Goal: Navigation & Orientation: Understand site structure

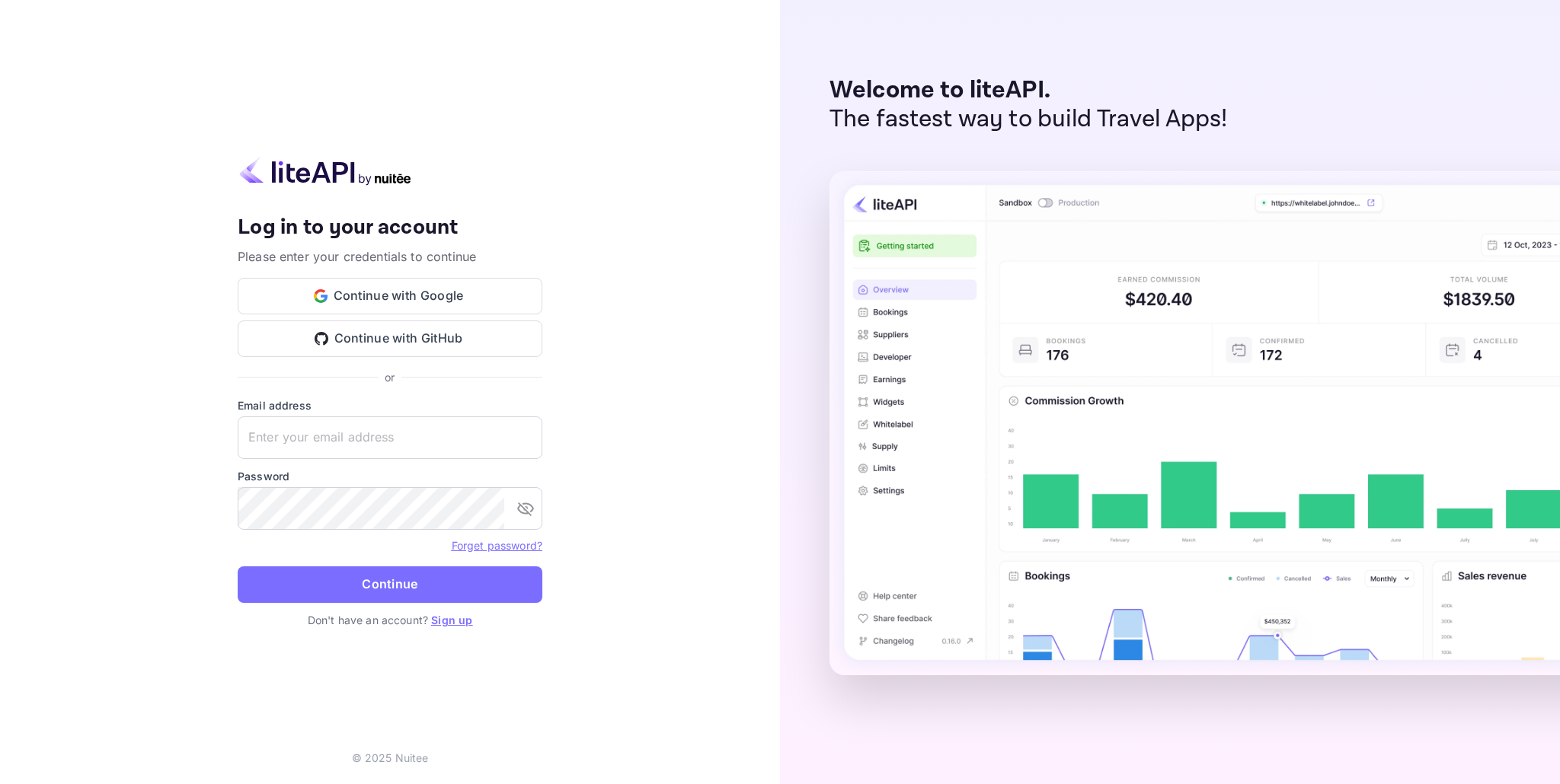
type input "[EMAIL_ADDRESS][DOMAIN_NAME]"
click at [565, 96] on div "Your account has been created successfully, a confirmation link has been sent t…" at bounding box center [390, 392] width 780 height 784
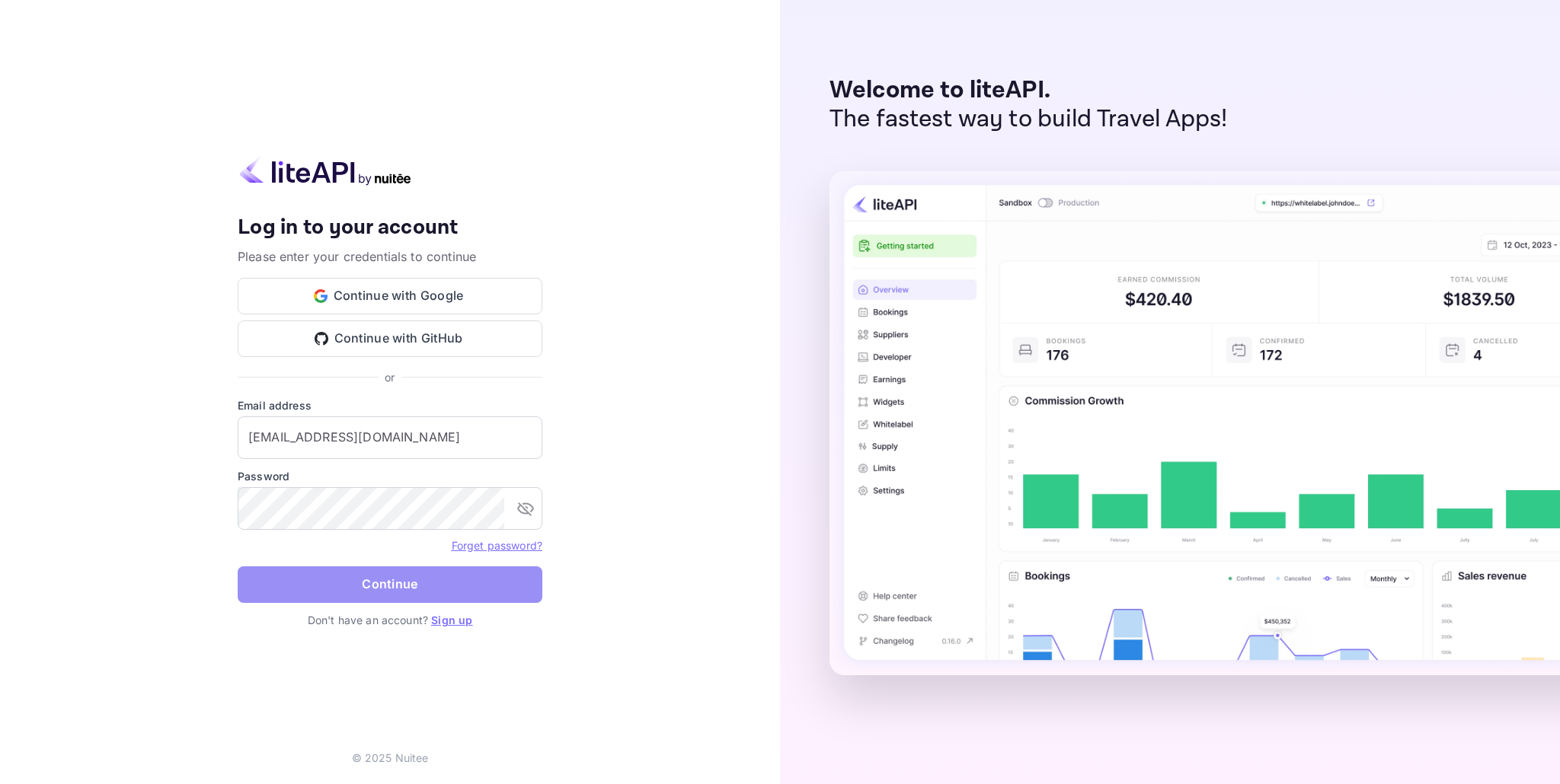
click at [399, 590] on button "Continue" at bounding box center [389, 584] width 305 height 36
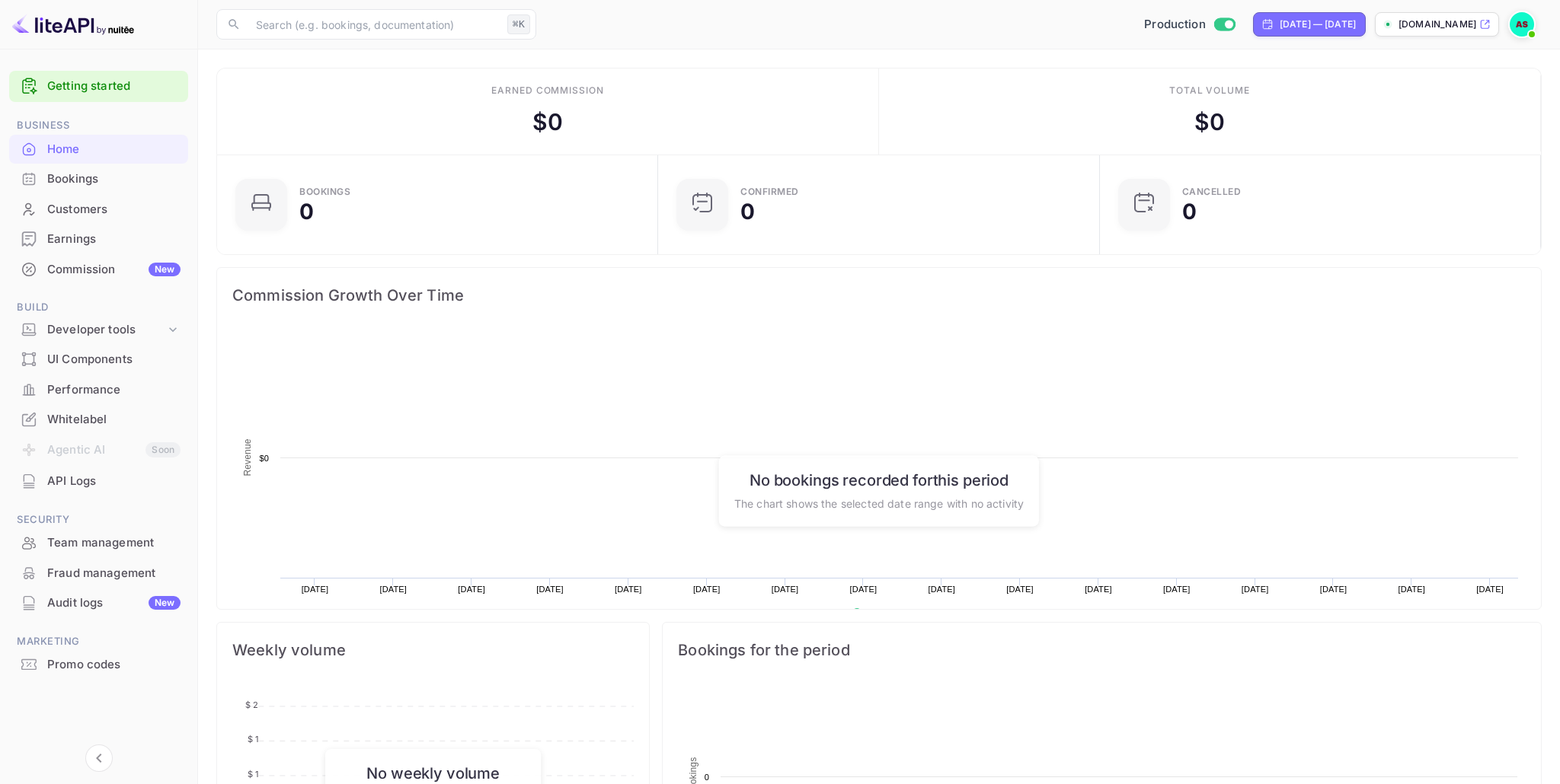
scroll to position [248, 432]
click at [91, 272] on div "Commission New" at bounding box center [114, 270] width 133 height 18
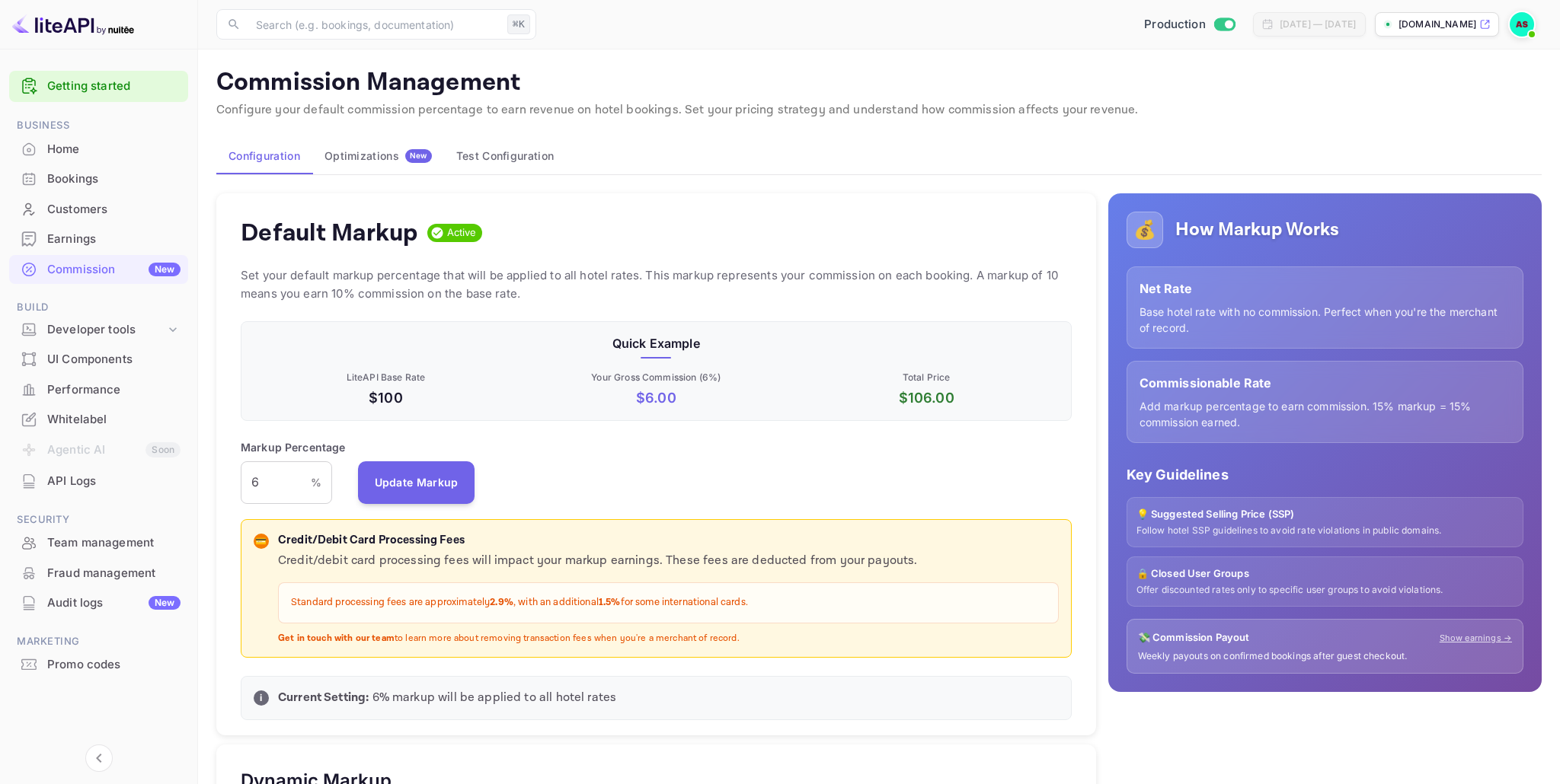
click at [82, 575] on div "Fraud management" at bounding box center [114, 574] width 133 height 18
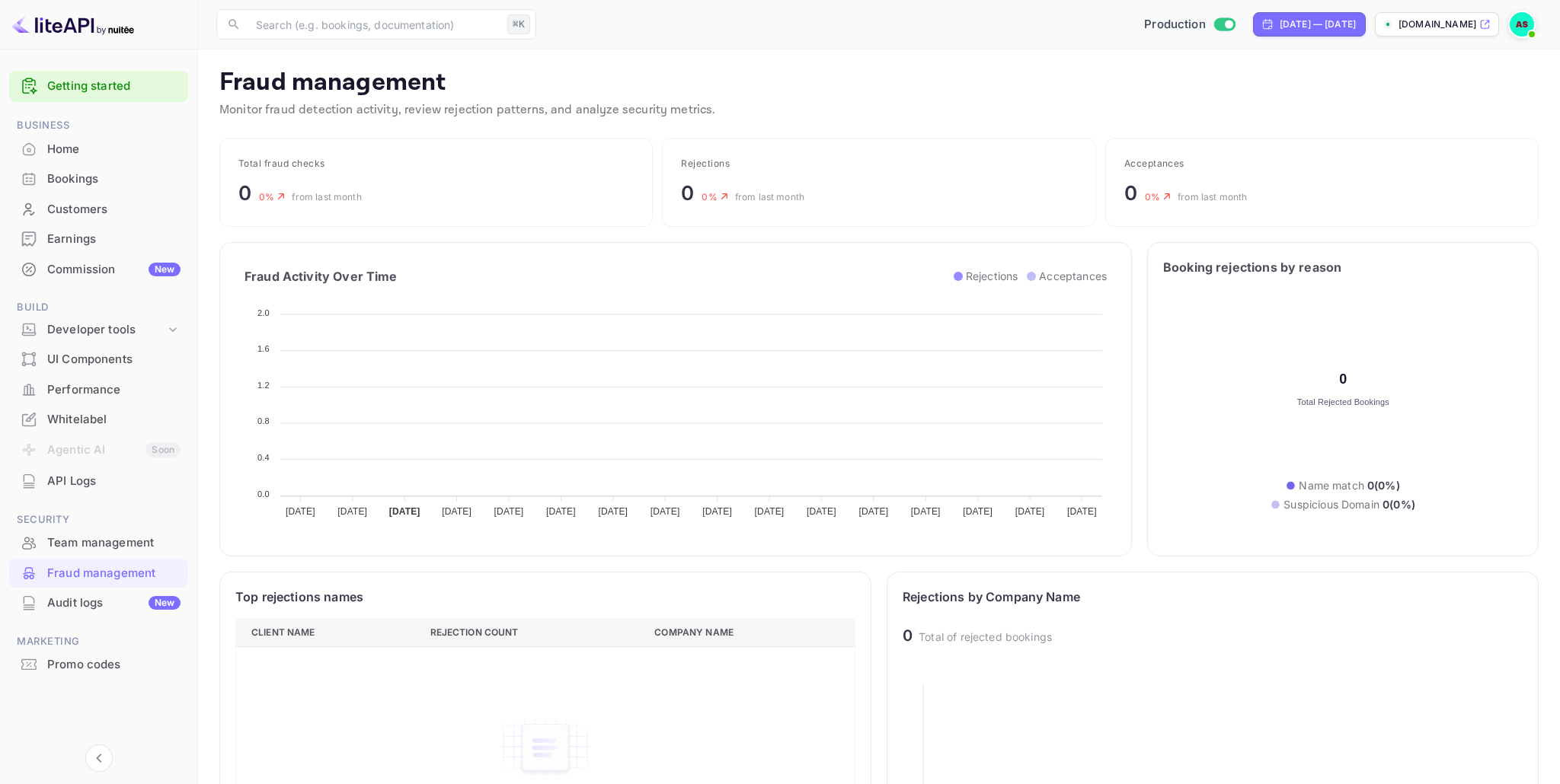
click at [77, 481] on div "API Logs" at bounding box center [114, 481] width 133 height 18
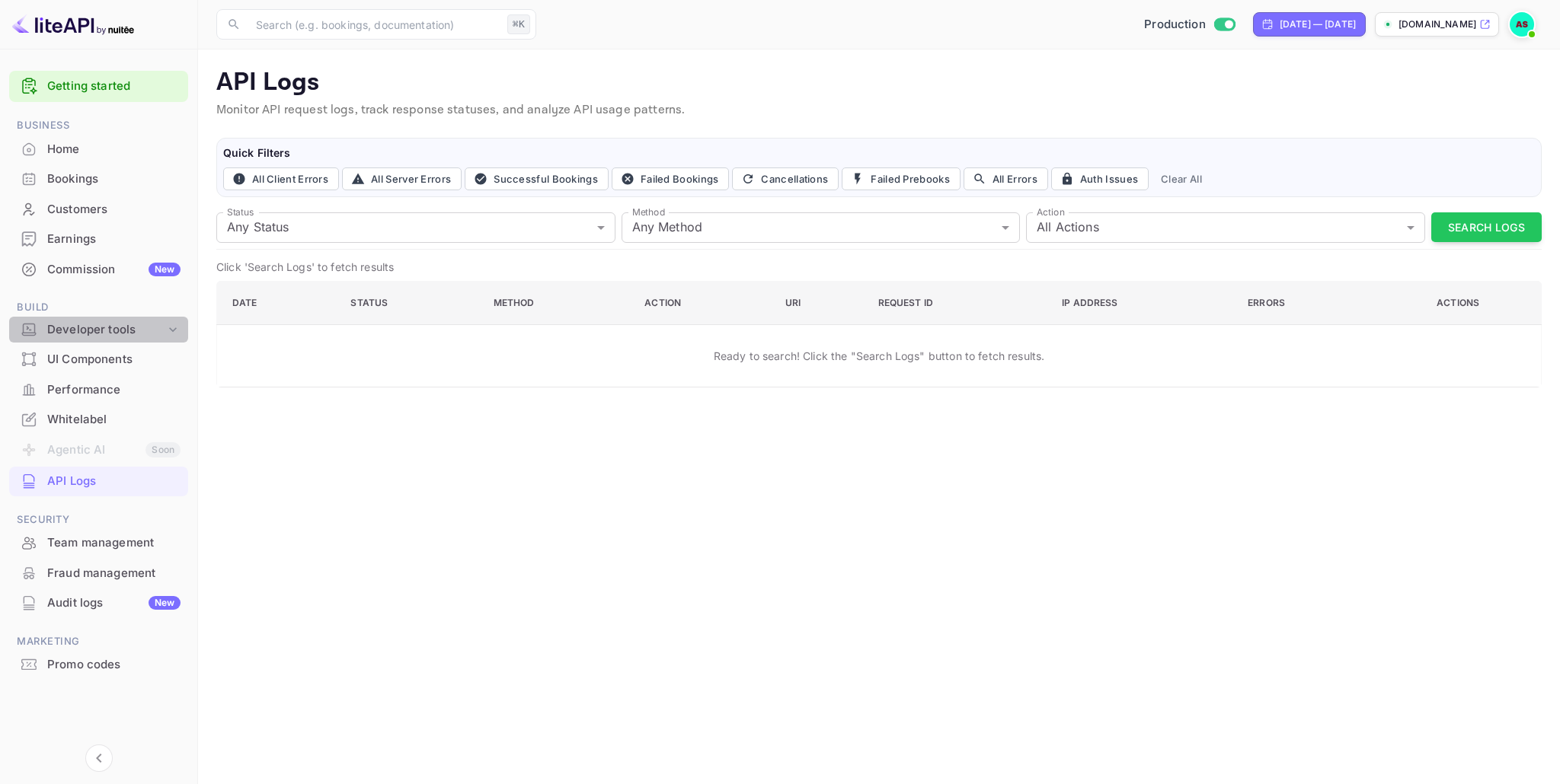
click at [176, 328] on icon at bounding box center [172, 330] width 15 height 15
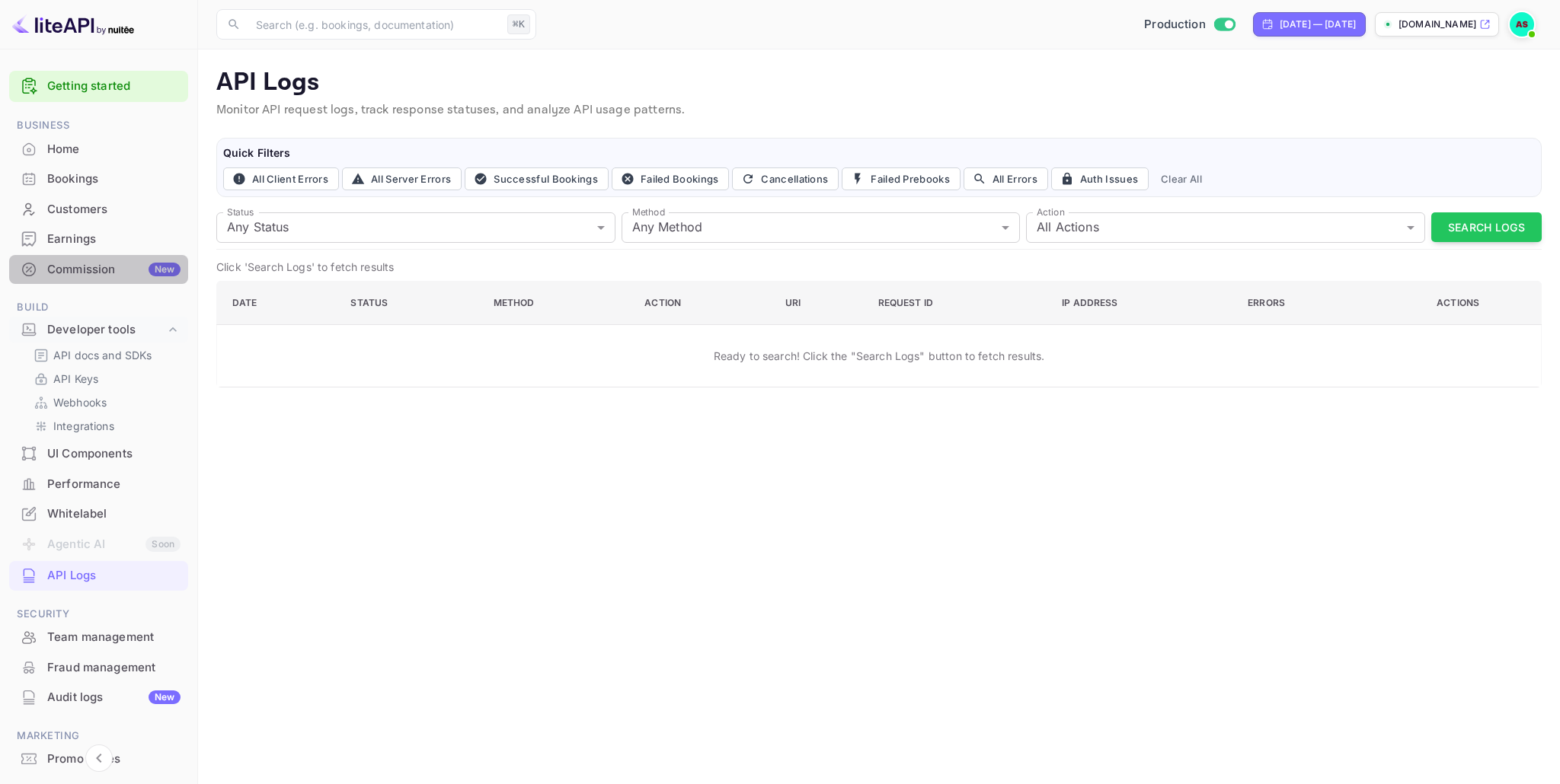
click at [90, 268] on div "Commission New" at bounding box center [114, 270] width 133 height 18
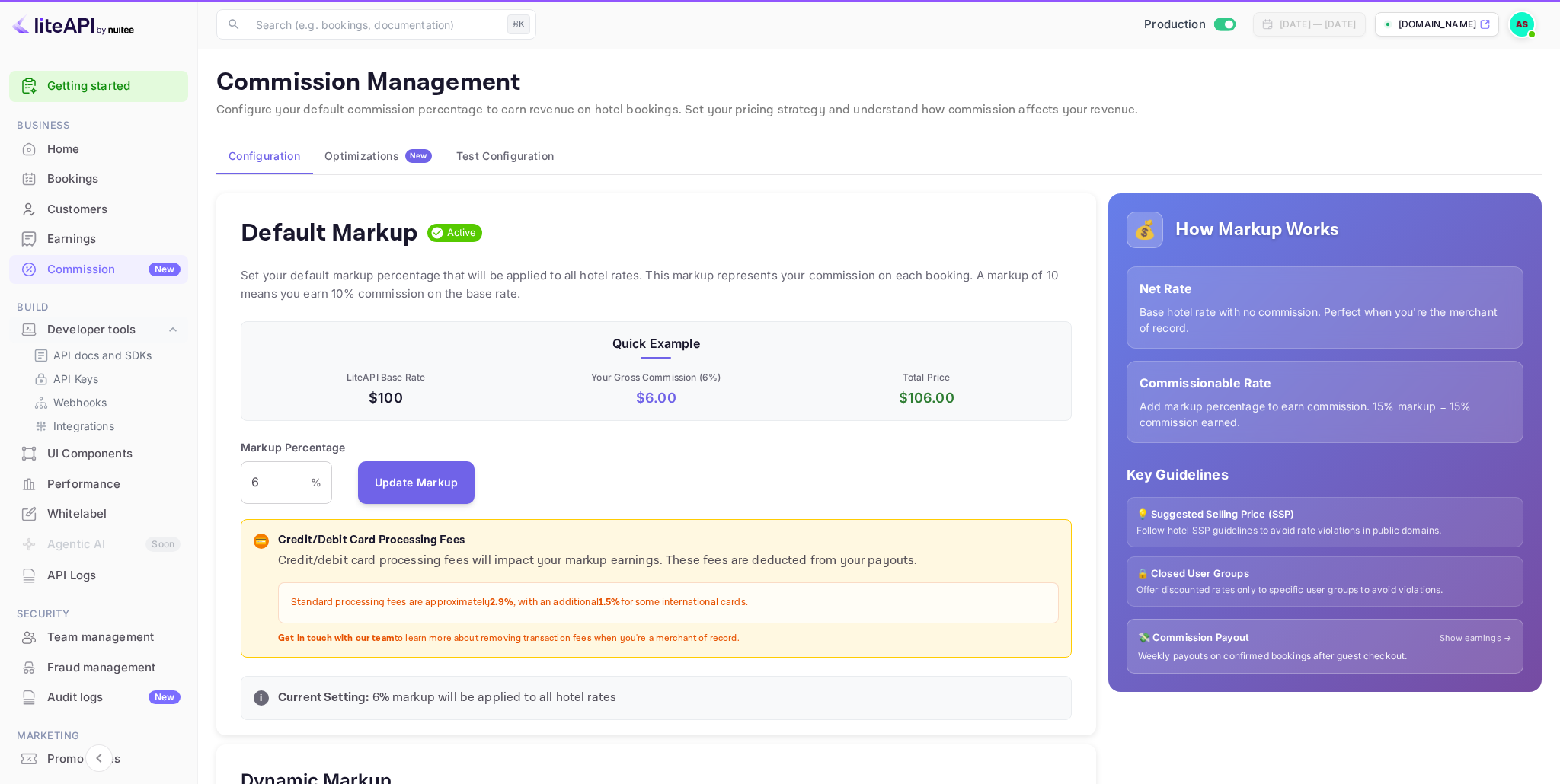
scroll to position [270, 831]
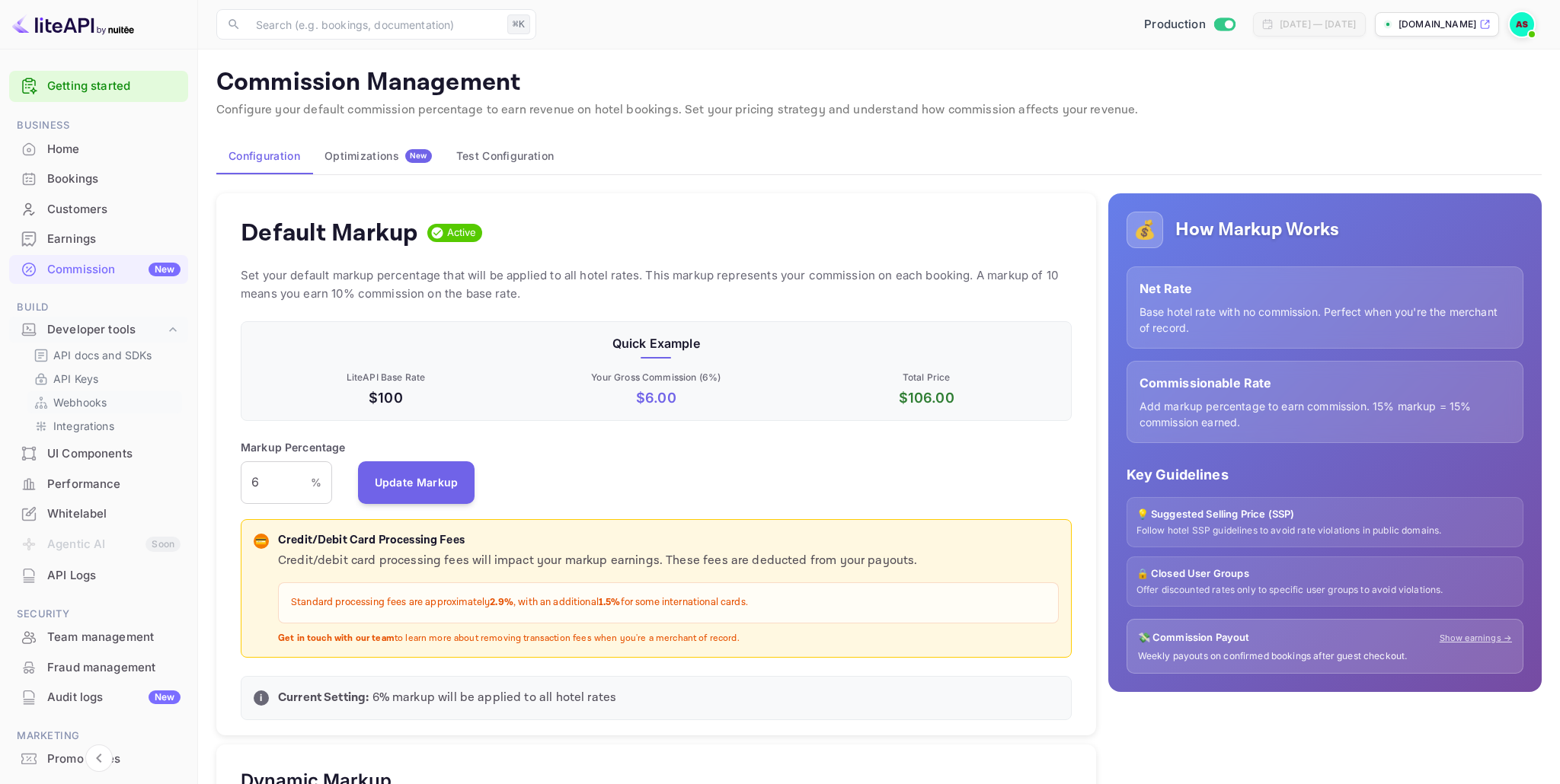
click at [80, 404] on p "Webhooks" at bounding box center [79, 402] width 53 height 16
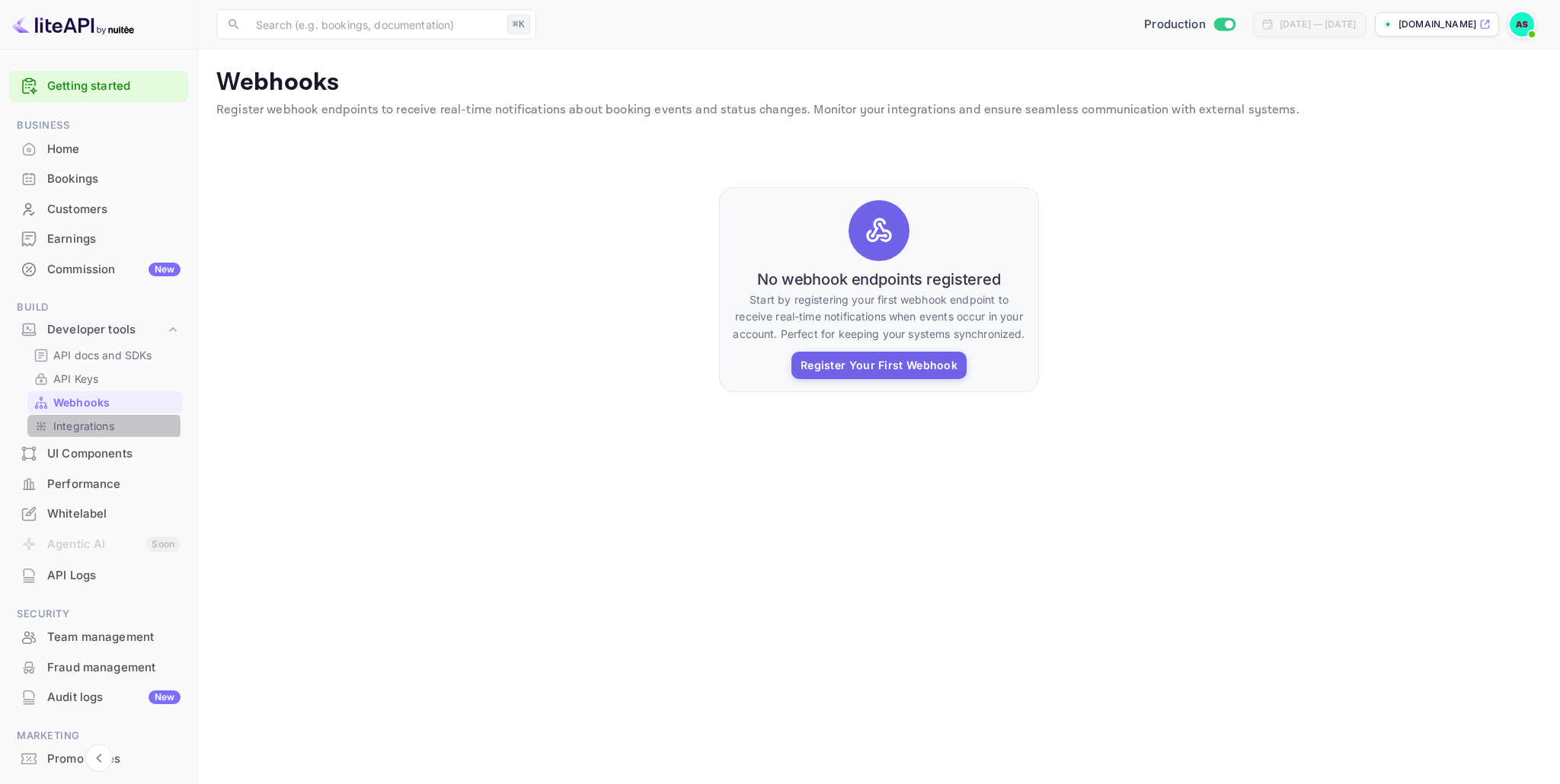
click at [74, 427] on p "Integrations" at bounding box center [83, 426] width 61 height 16
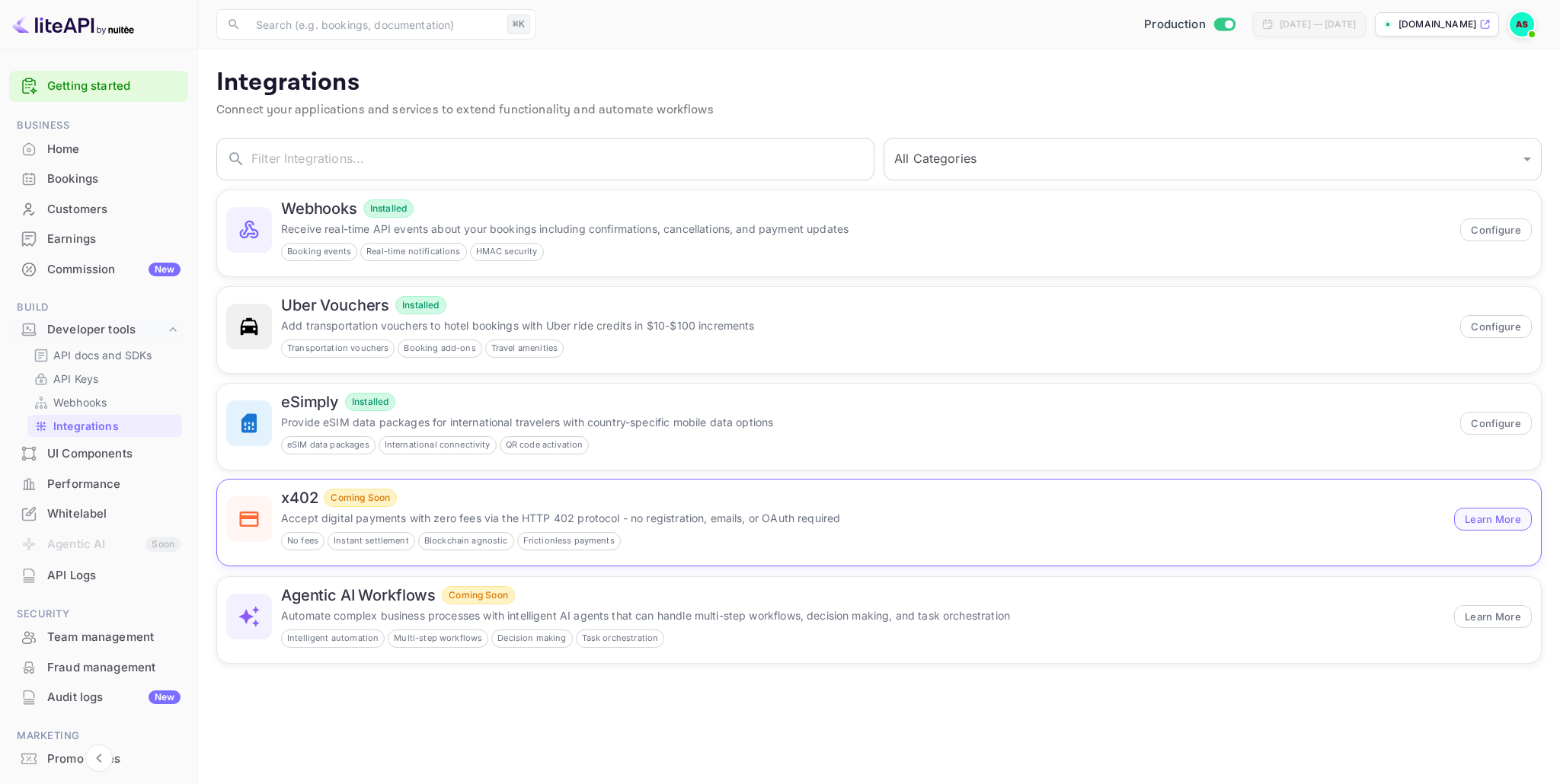
click at [1508, 521] on button "Learn More" at bounding box center [1492, 520] width 77 height 23
click at [1495, 615] on button "Learn More" at bounding box center [1492, 615] width 77 height 23
click at [323, 616] on p "Automate complex business processes with intelligent AI agents that can handle …" at bounding box center [863, 615] width 1164 height 16
click at [69, 154] on div "Home" at bounding box center [114, 149] width 133 height 18
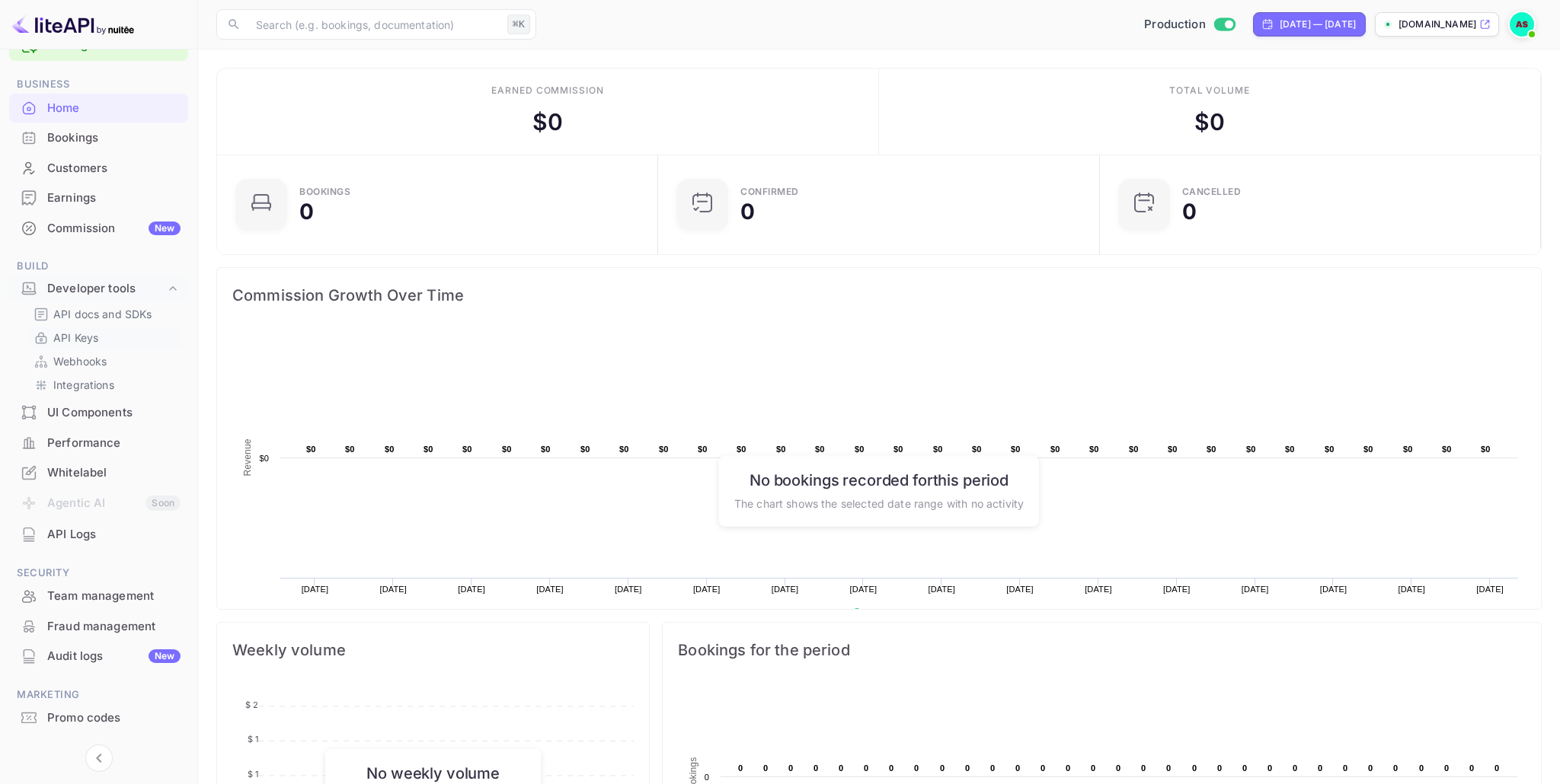
scroll to position [74, 0]
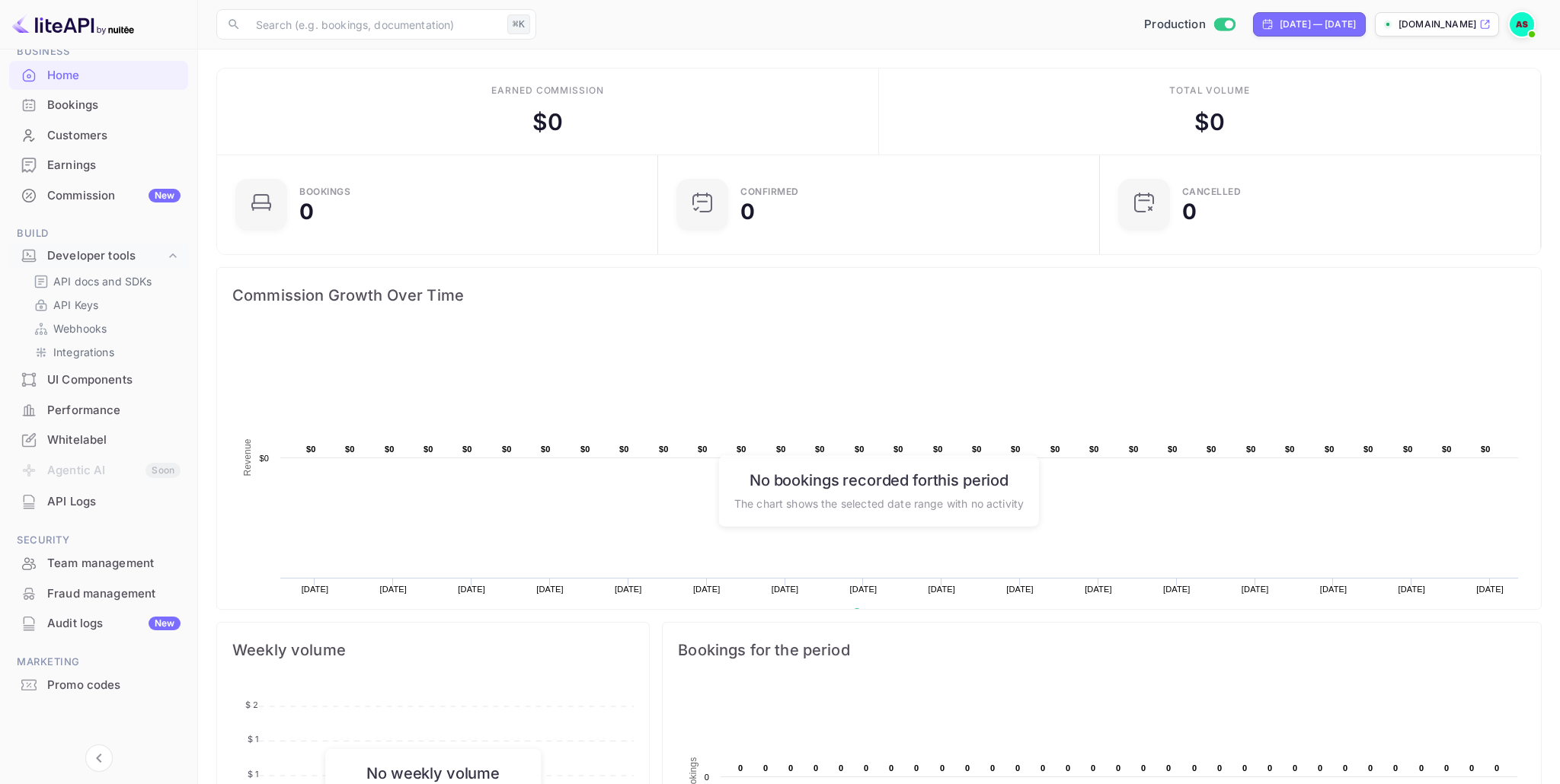
click at [74, 379] on div "UI Components" at bounding box center [114, 380] width 133 height 18
